Goal: Transaction & Acquisition: Purchase product/service

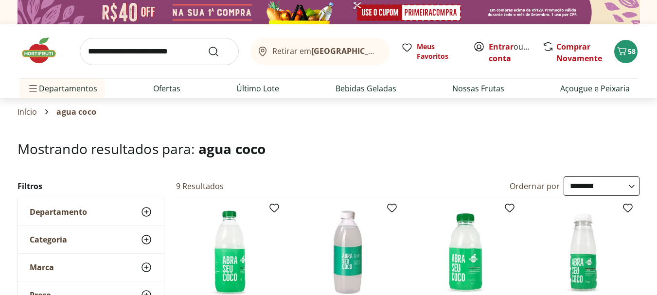
select select "**********"
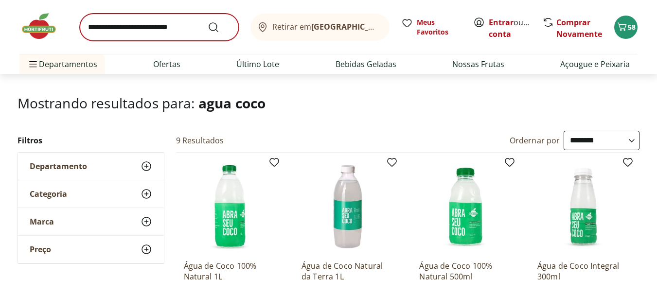
click at [131, 30] on input "search" at bounding box center [159, 27] width 159 height 27
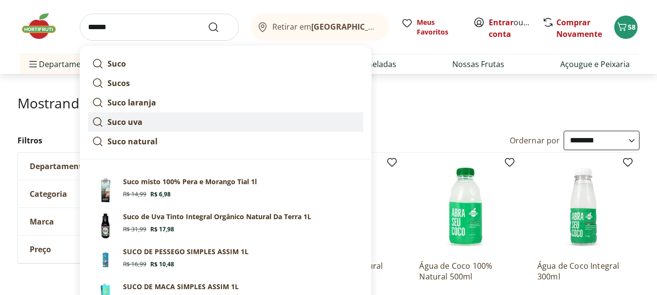
click at [136, 121] on strong "Suco uva" at bounding box center [124, 122] width 35 height 11
type input "********"
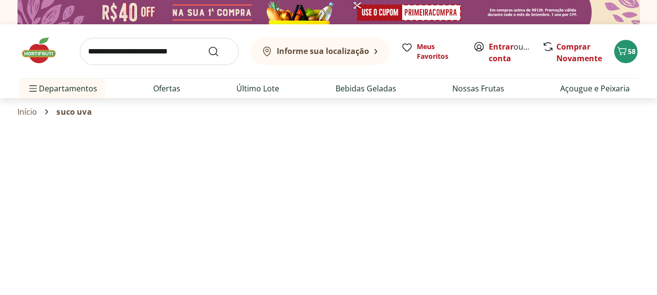
select select "**********"
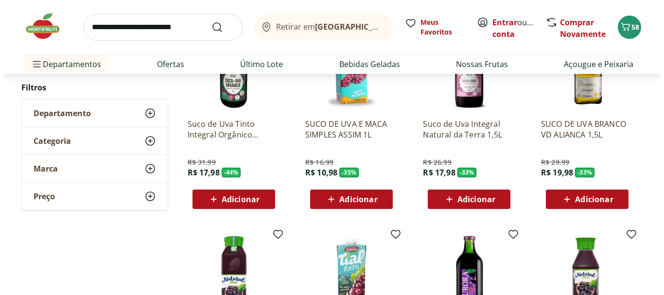
scroll to position [148, 0]
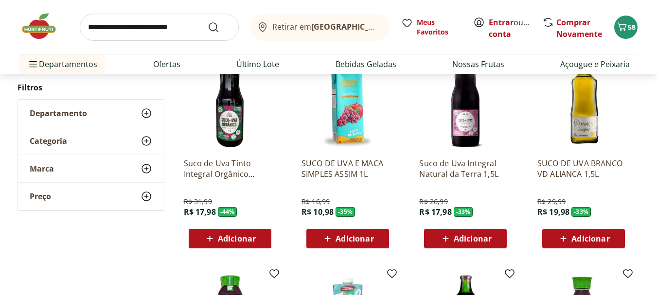
click at [459, 240] on span "Adicionar" at bounding box center [473, 239] width 38 height 8
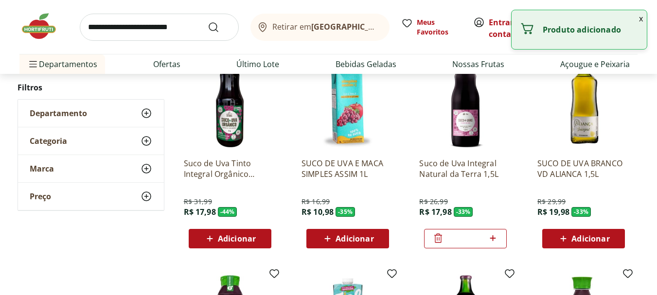
click at [494, 239] on icon at bounding box center [493, 238] width 12 height 12
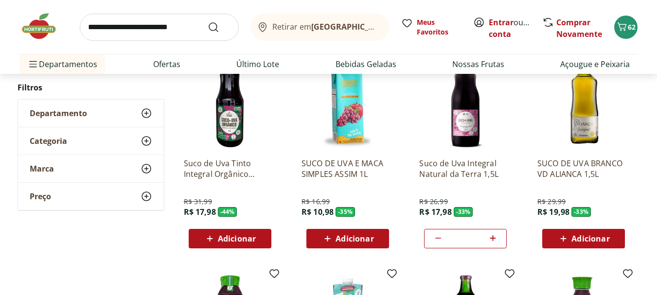
click at [493, 236] on icon at bounding box center [493, 238] width 6 height 6
type input "*"
click at [624, 27] on icon "Carrinho" at bounding box center [622, 27] width 12 height 12
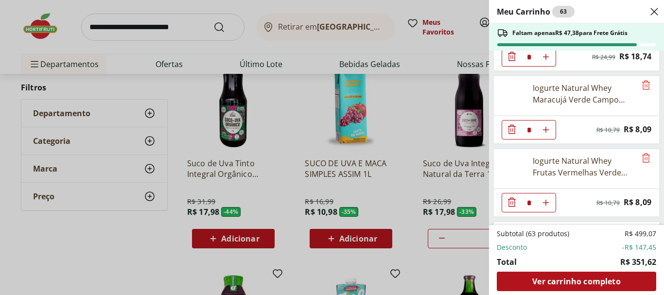
scroll to position [439, 0]
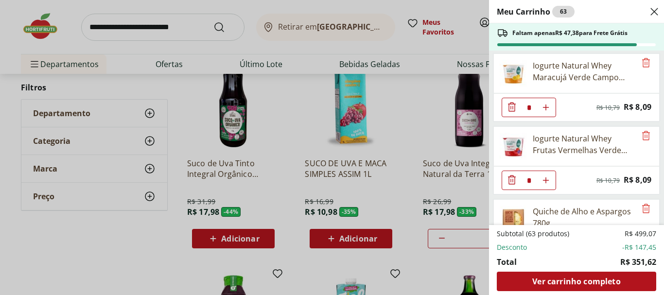
click at [546, 107] on use "Aumentar Quantidade" at bounding box center [546, 108] width 8 height 8
type input "*"
click at [550, 178] on icon "Aumentar Quantidade" at bounding box center [546, 181] width 8 height 8
type input "*"
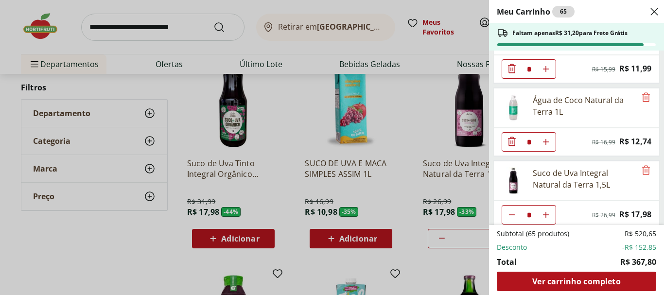
scroll to position [778, 0]
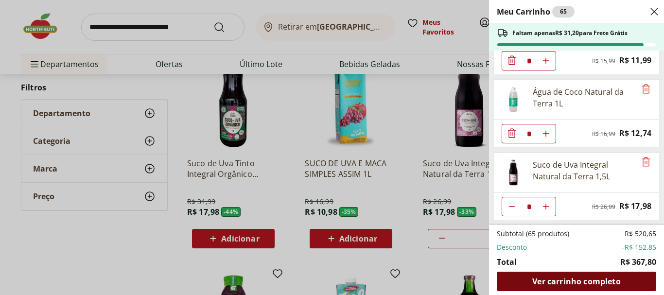
click at [594, 278] on span "Ver carrinho completo" at bounding box center [576, 282] width 88 height 8
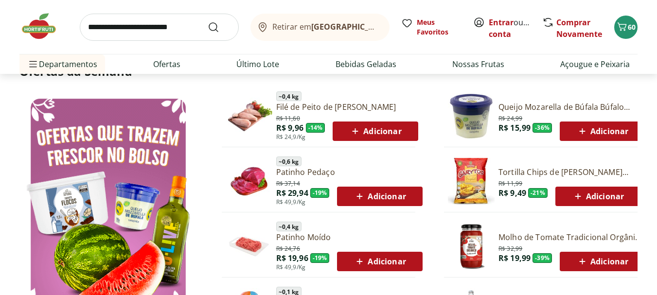
scroll to position [472, 0]
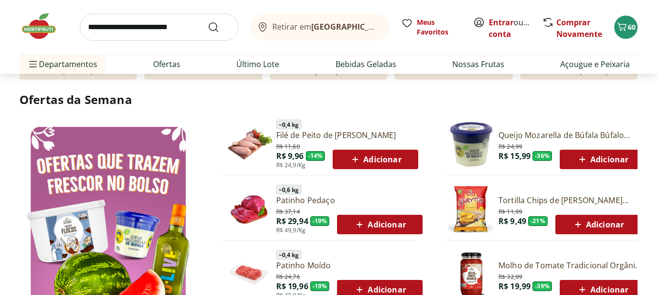
click at [388, 157] on span "Adicionar" at bounding box center [375, 160] width 52 height 12
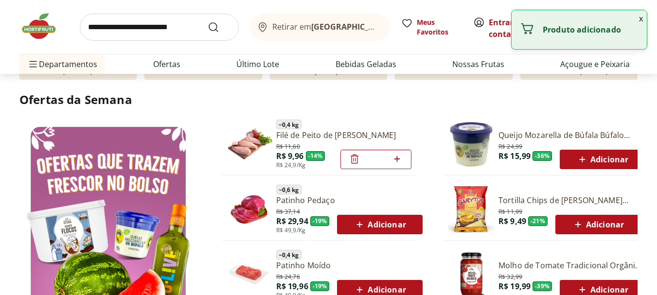
click at [396, 160] on icon at bounding box center [397, 159] width 12 height 12
type input "*"
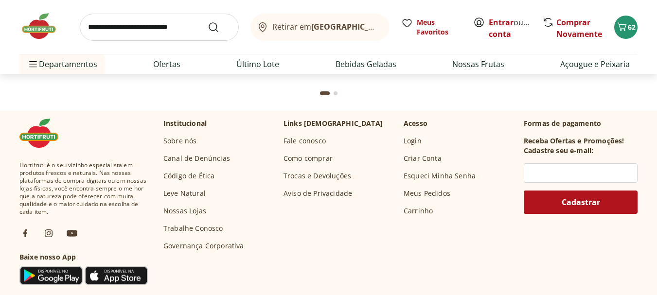
scroll to position [3194, 0]
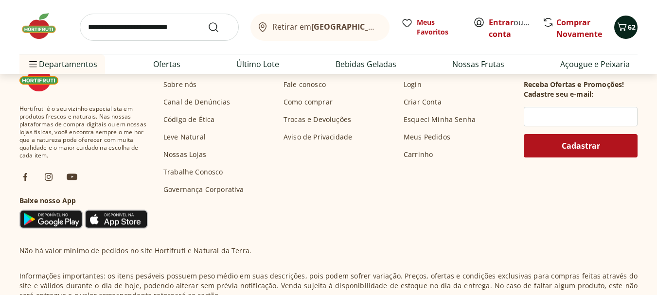
click at [626, 26] on icon "Carrinho" at bounding box center [622, 27] width 12 height 12
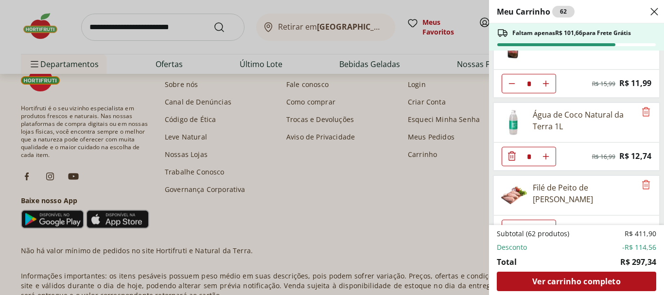
scroll to position [705, 0]
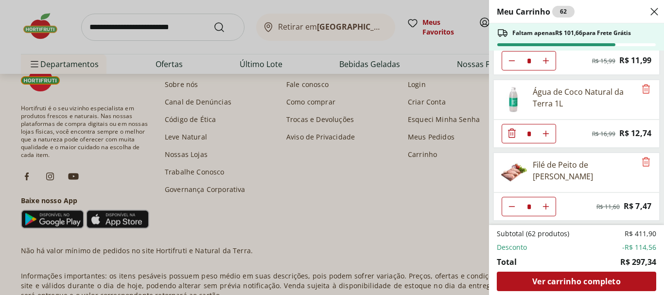
click at [148, 25] on div "Meu Carrinho 62 Faltam apenas R$ 101,66 para Frete Grátis Água Mineral Crystal …" at bounding box center [332, 147] width 664 height 295
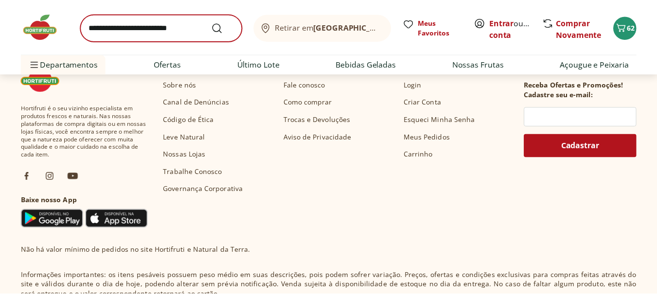
scroll to position [3194, 0]
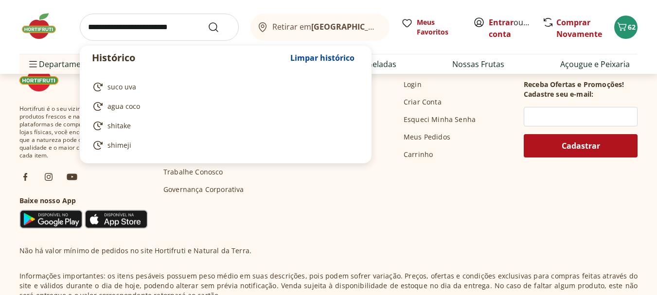
click at [126, 29] on input "search" at bounding box center [159, 27] width 159 height 27
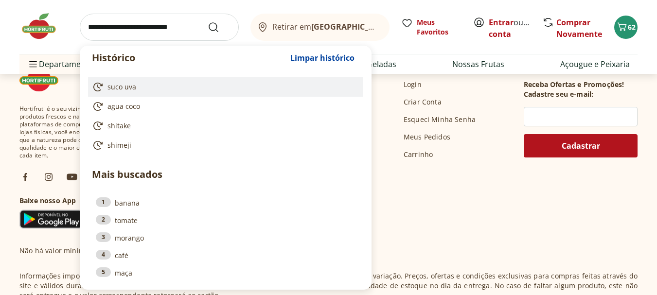
click at [132, 88] on span "suco uva" at bounding box center [121, 87] width 29 height 10
type input "********"
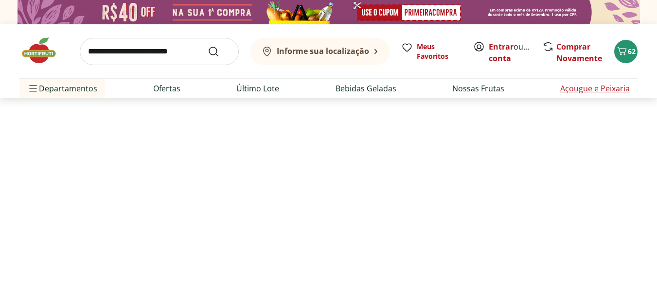
select select "**********"
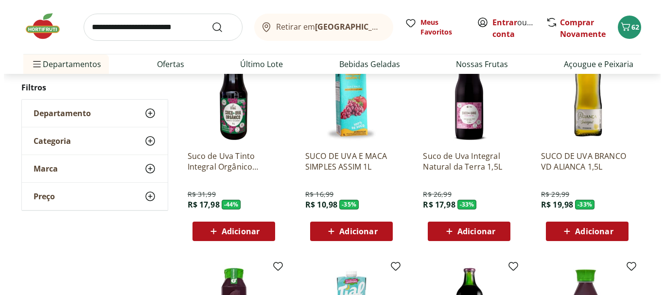
scroll to position [160, 0]
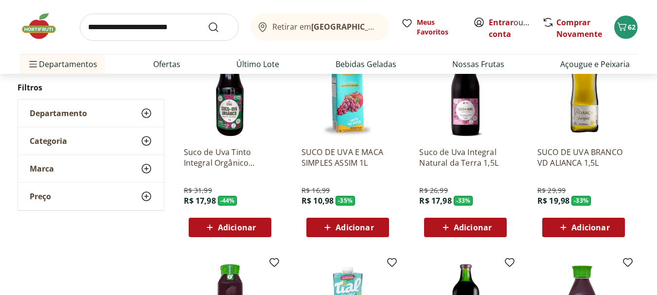
click at [464, 231] on span "Adicionar" at bounding box center [473, 228] width 38 height 8
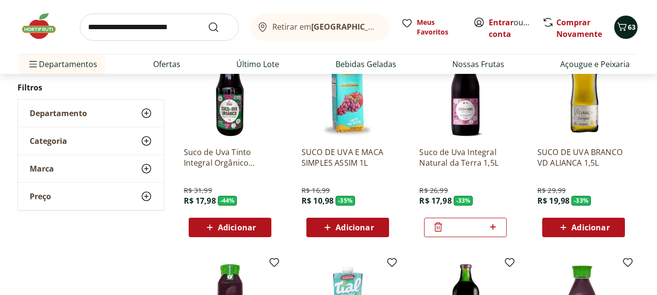
click at [628, 30] on span "63" at bounding box center [632, 26] width 8 height 9
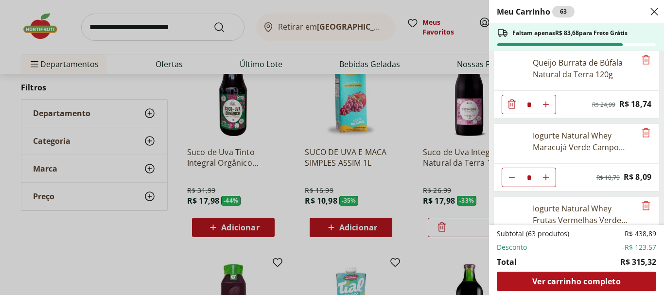
scroll to position [778, 0]
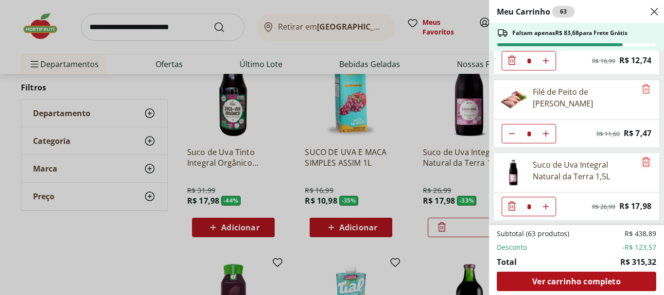
click at [642, 165] on icon "Remove" at bounding box center [646, 162] width 12 height 12
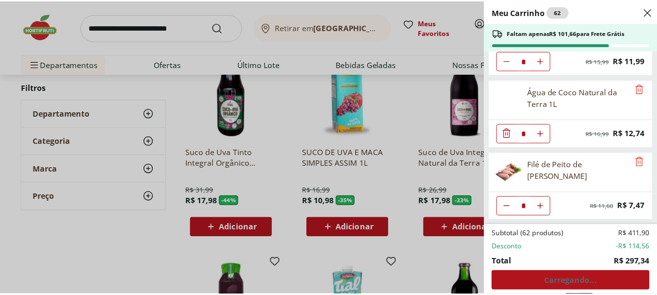
scroll to position [705, 0]
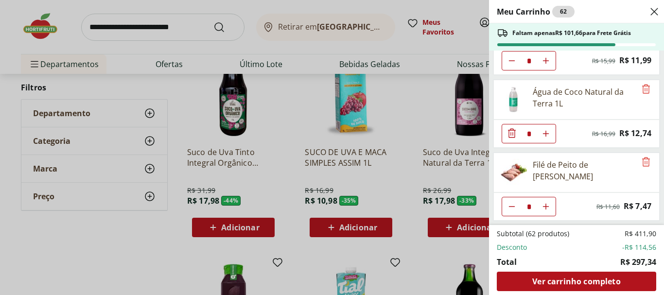
click at [207, 48] on div "Meu Carrinho 62 Faltam apenas R$ 101,66 para Frete Grátis Água Mineral Crystal …" at bounding box center [332, 147] width 664 height 295
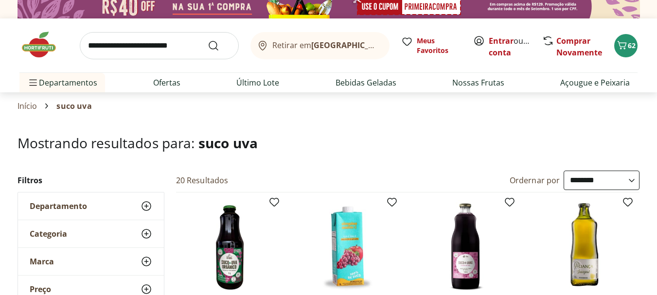
scroll to position [0, 0]
